Goal: Find specific page/section: Find specific page/section

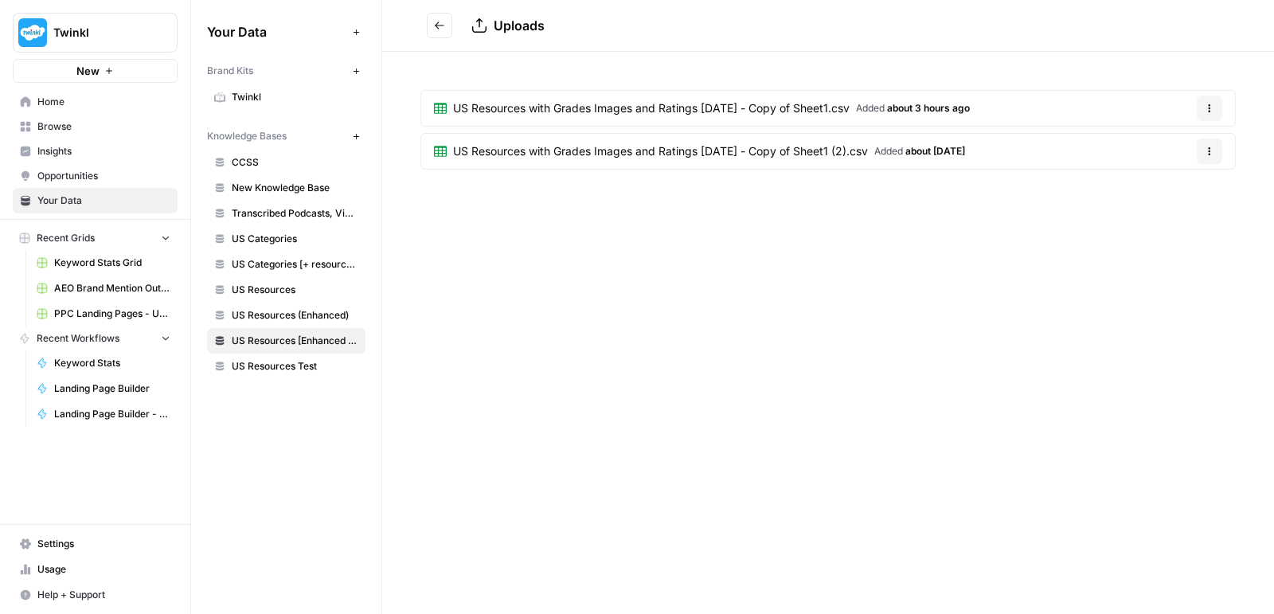
click at [57, 127] on span "Browse" at bounding box center [103, 126] width 133 height 14
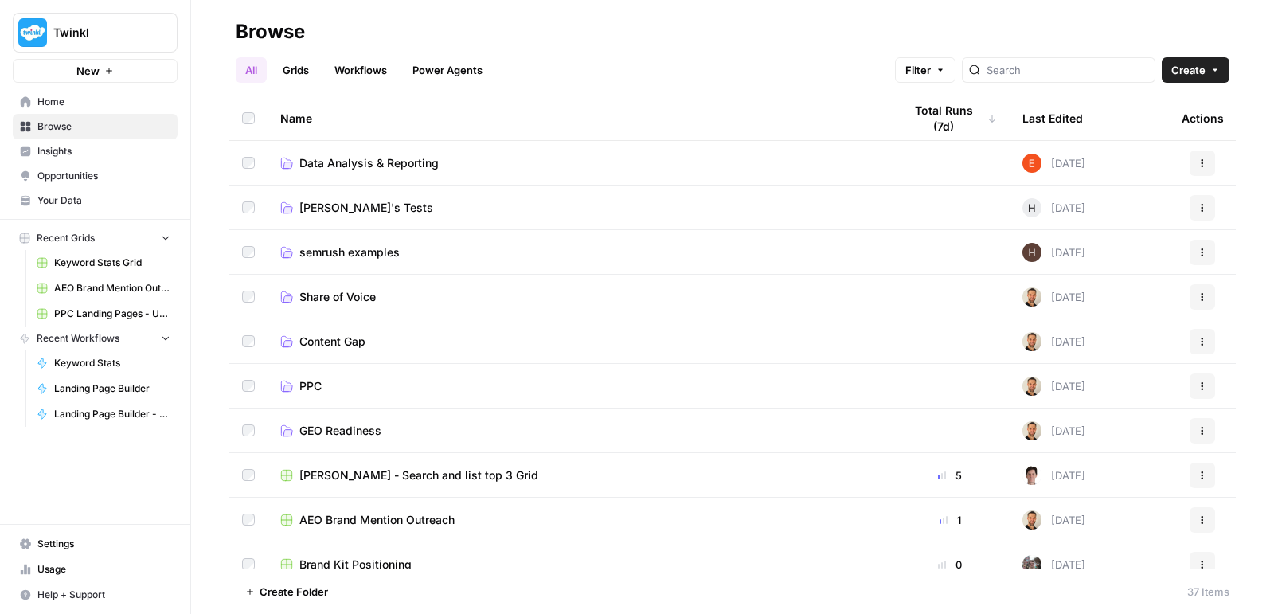
click at [109, 311] on span "PPC Landing Pages - US 10 09 25" at bounding box center [112, 314] width 116 height 14
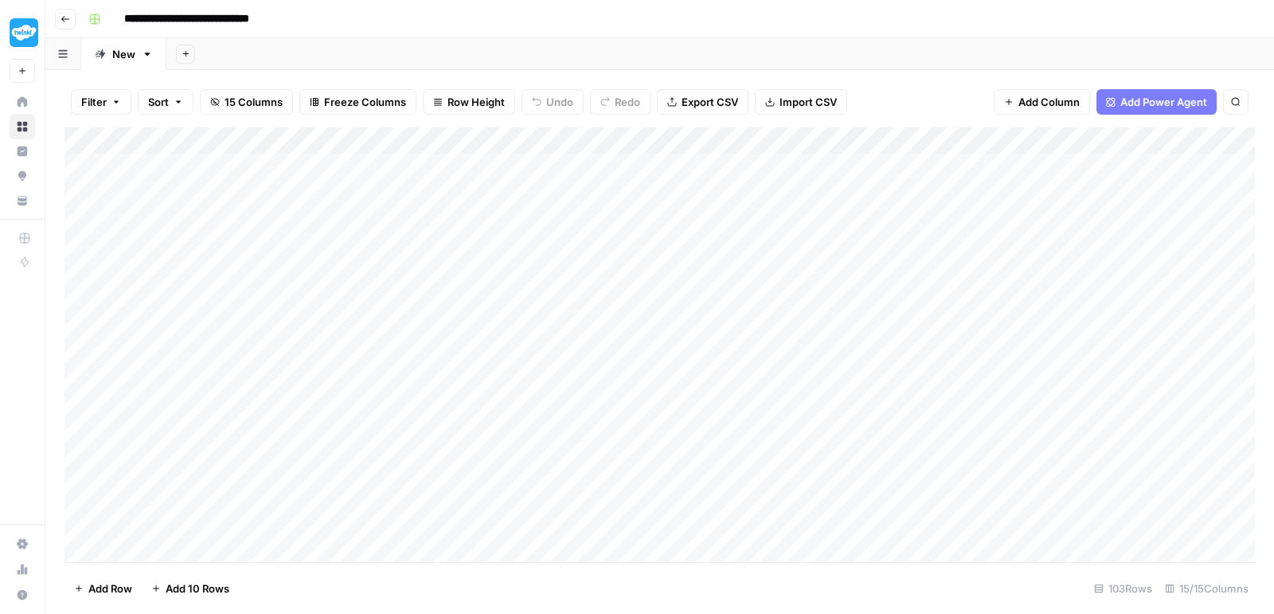
click at [626, 162] on div "Add Column" at bounding box center [659, 346] width 1190 height 439
click at [617, 185] on div "Add Column" at bounding box center [659, 346] width 1190 height 439
click at [622, 216] on div "Add Column" at bounding box center [659, 346] width 1190 height 439
click at [619, 243] on div "Add Column" at bounding box center [659, 346] width 1190 height 439
click at [619, 271] on div "Add Column" at bounding box center [659, 346] width 1190 height 439
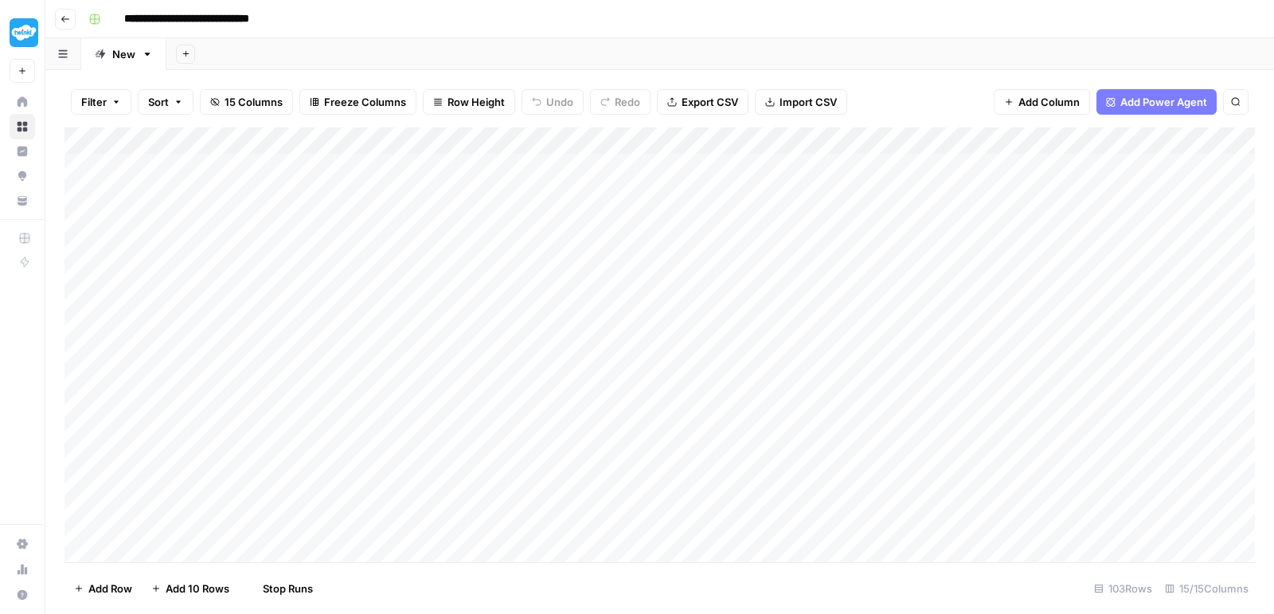
click at [625, 303] on div "Add Column" at bounding box center [659, 346] width 1190 height 439
click at [621, 327] on div "Add Column" at bounding box center [659, 346] width 1190 height 439
click at [623, 350] on div "Add Column" at bounding box center [659, 346] width 1190 height 439
click at [623, 376] on div "Add Column" at bounding box center [659, 346] width 1190 height 439
click at [625, 410] on div "Add Column" at bounding box center [659, 346] width 1190 height 439
